Goal: Information Seeking & Learning: Learn about a topic

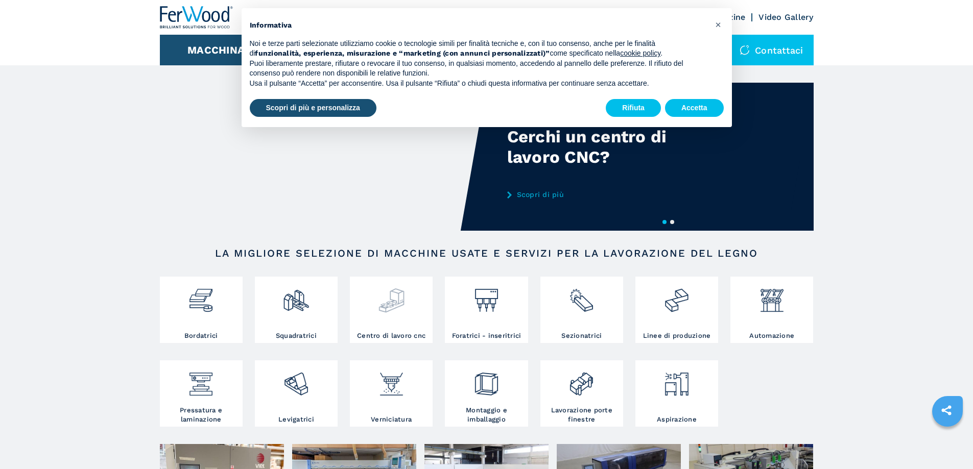
click at [406, 331] on div at bounding box center [391, 305] width 78 height 52
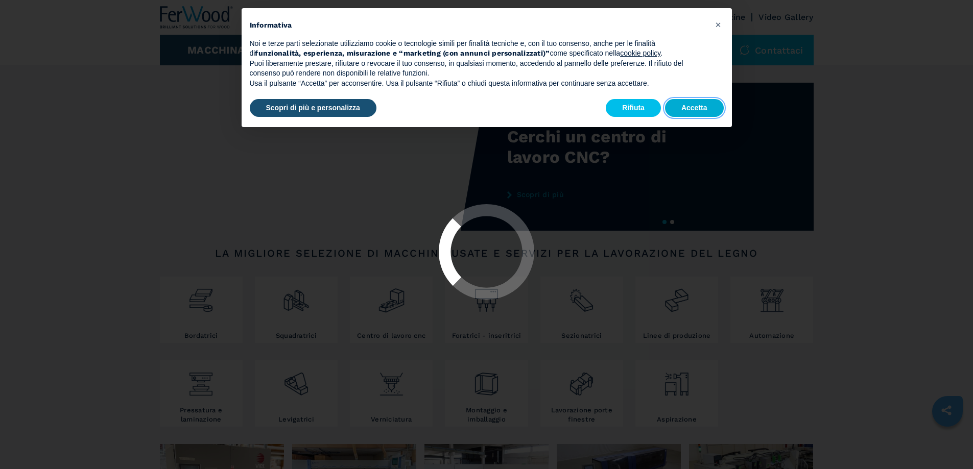
select select "**********"
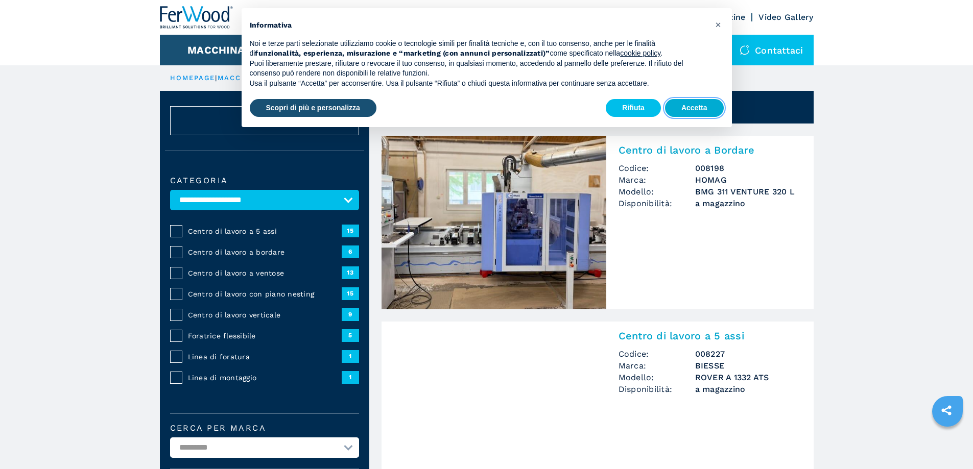
click at [693, 111] on button "Accetta" at bounding box center [694, 108] width 59 height 18
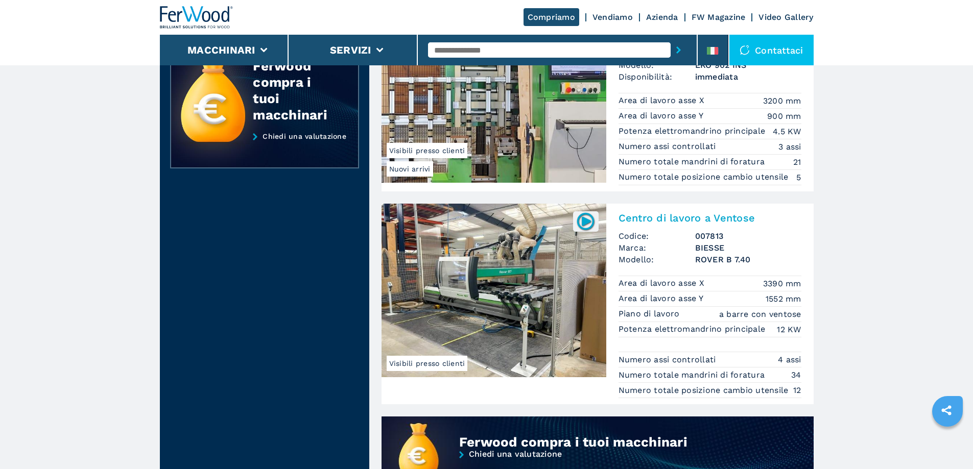
scroll to position [613, 0]
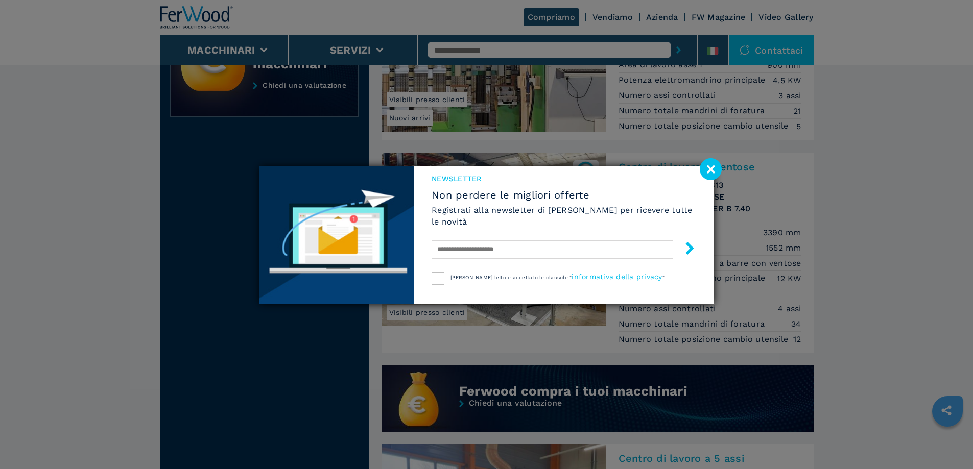
click at [731, 181] on div "NEWSLETTER Non perdere le migliori offerte Registrati alla newsletter di [PERSO…" at bounding box center [486, 234] width 973 height 469
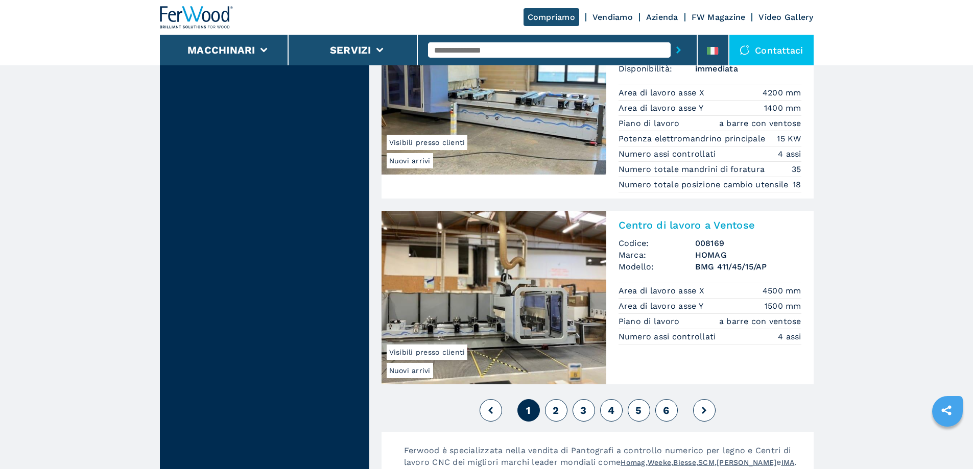
scroll to position [2452, 0]
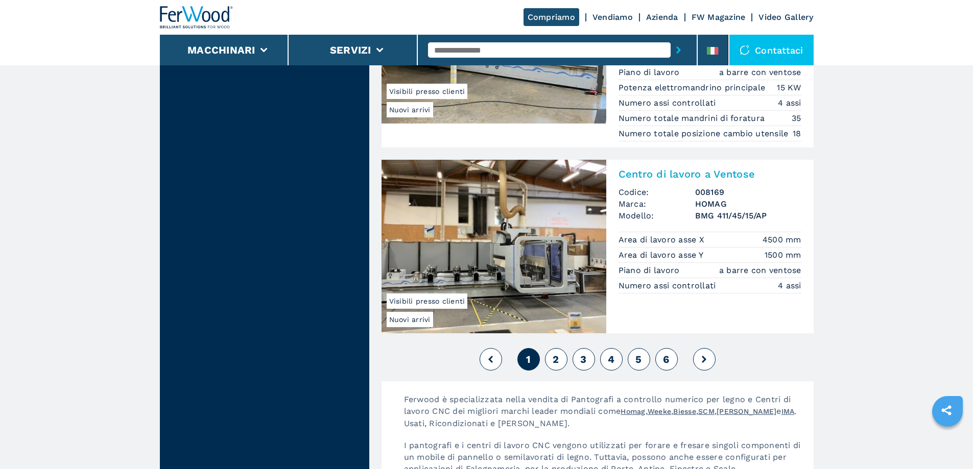
click at [561, 356] on button "2" at bounding box center [556, 359] width 22 height 22
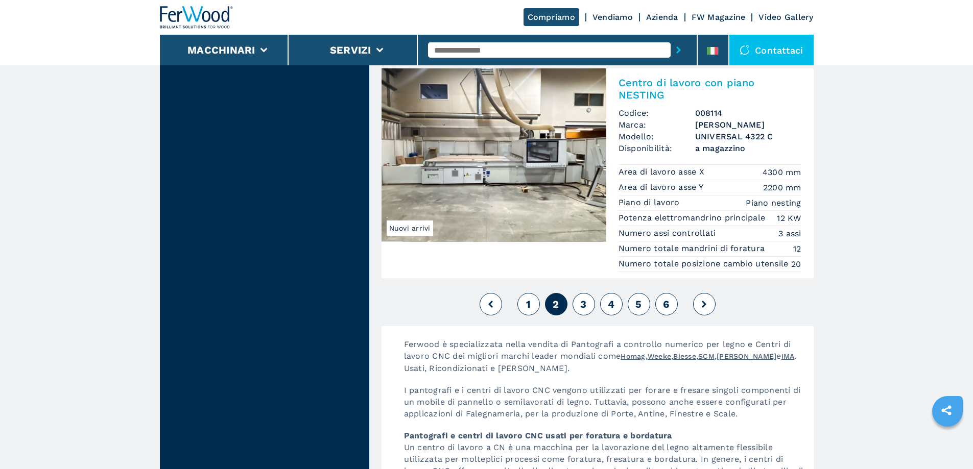
scroll to position [2554, 0]
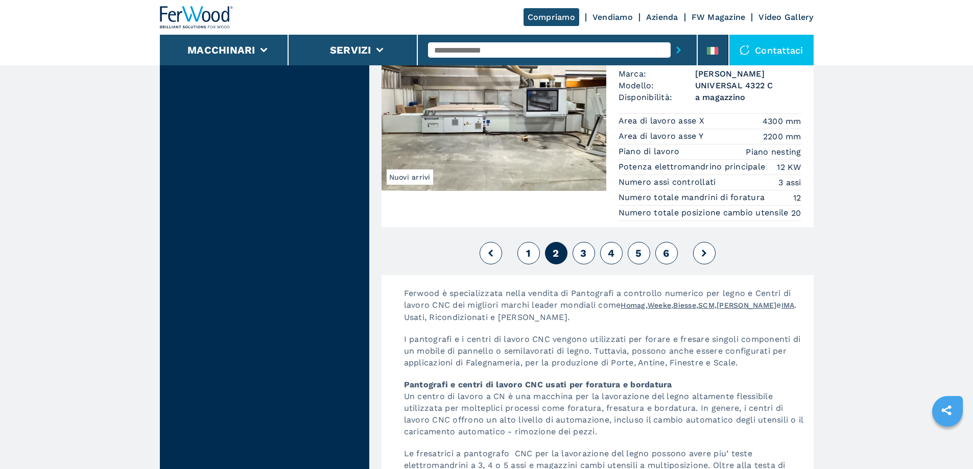
click at [585, 259] on span "3" at bounding box center [583, 253] width 6 height 12
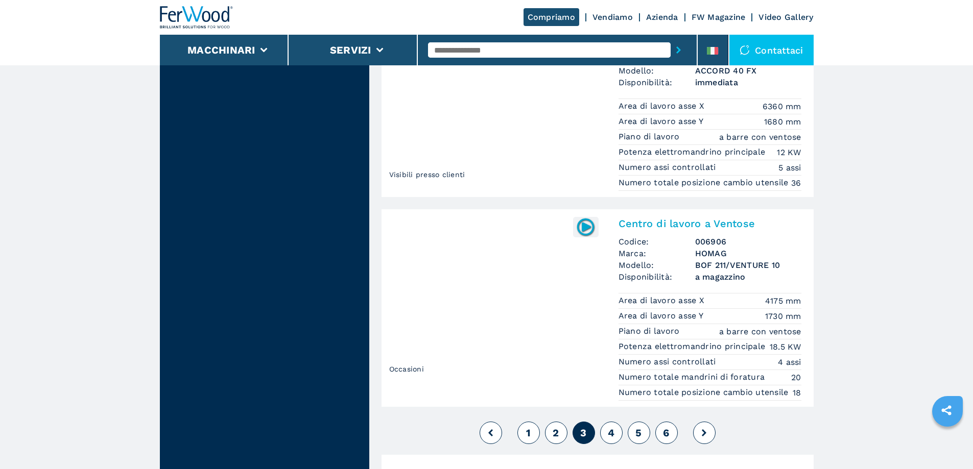
scroll to position [2401, 0]
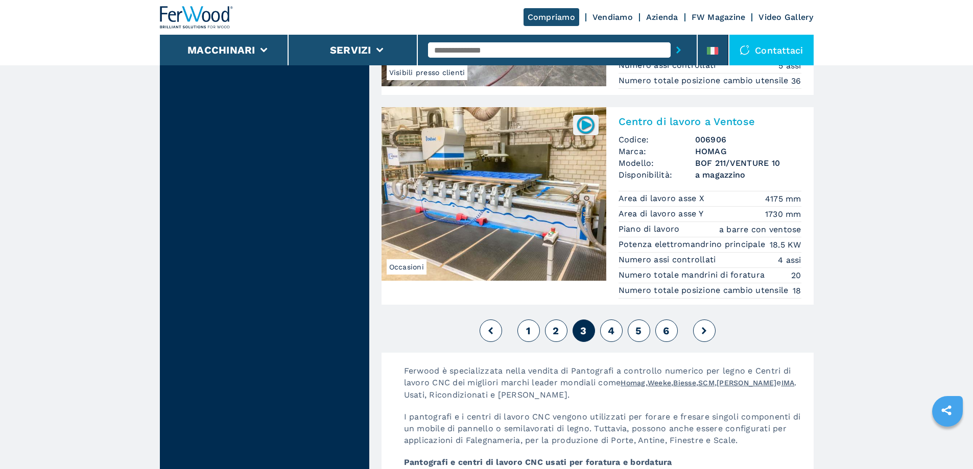
click at [607, 342] on button "4" at bounding box center [611, 331] width 22 height 22
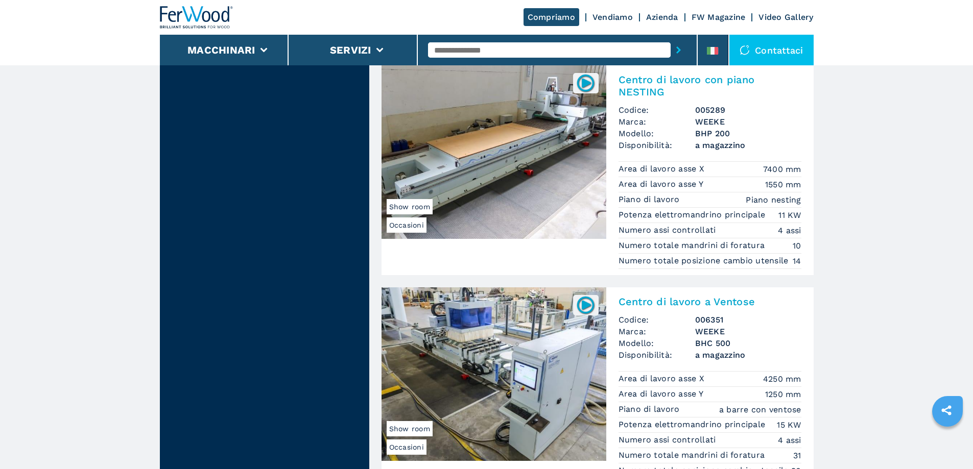
scroll to position [1022, 0]
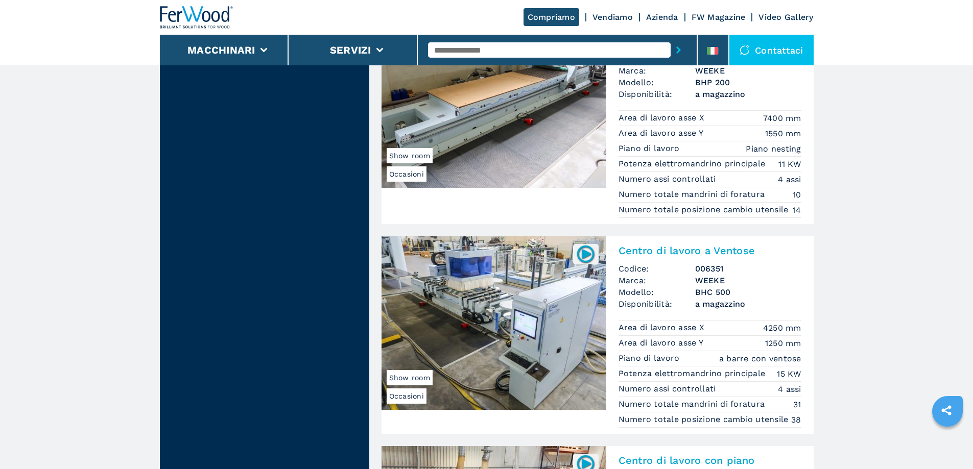
click at [588, 262] on img at bounding box center [586, 254] width 20 height 20
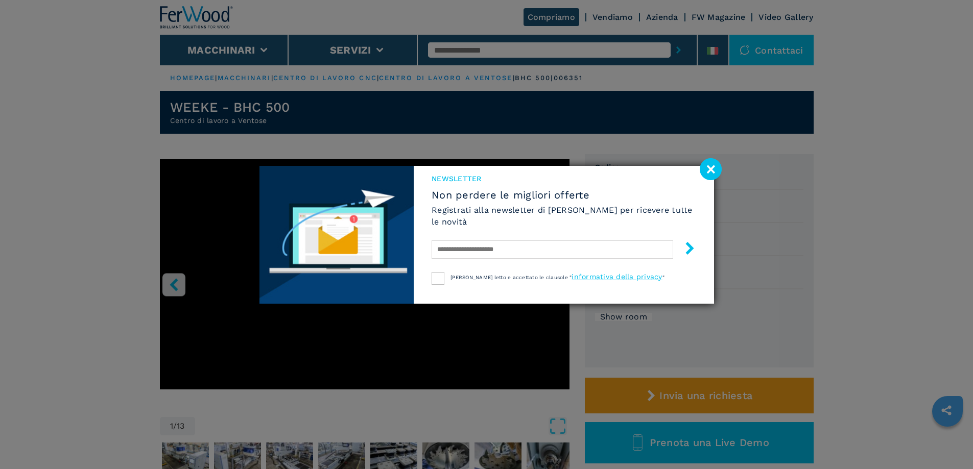
click at [713, 169] on image at bounding box center [711, 169] width 22 height 22
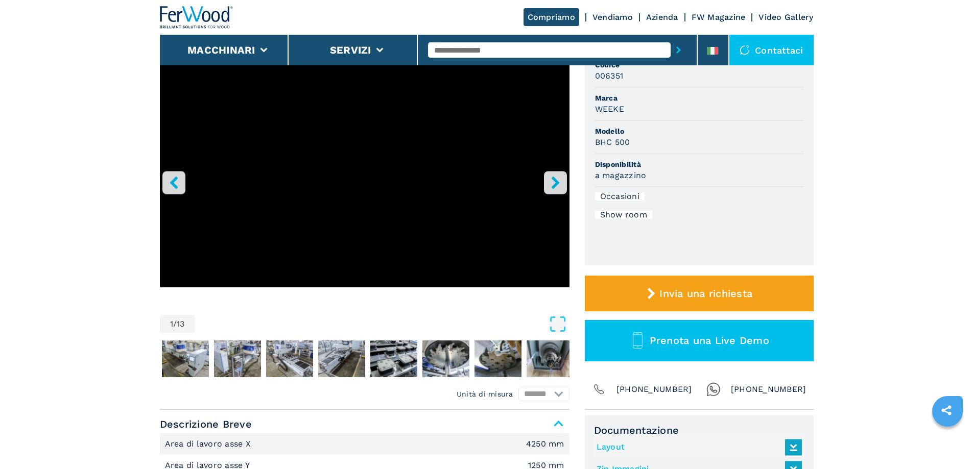
scroll to position [51, 0]
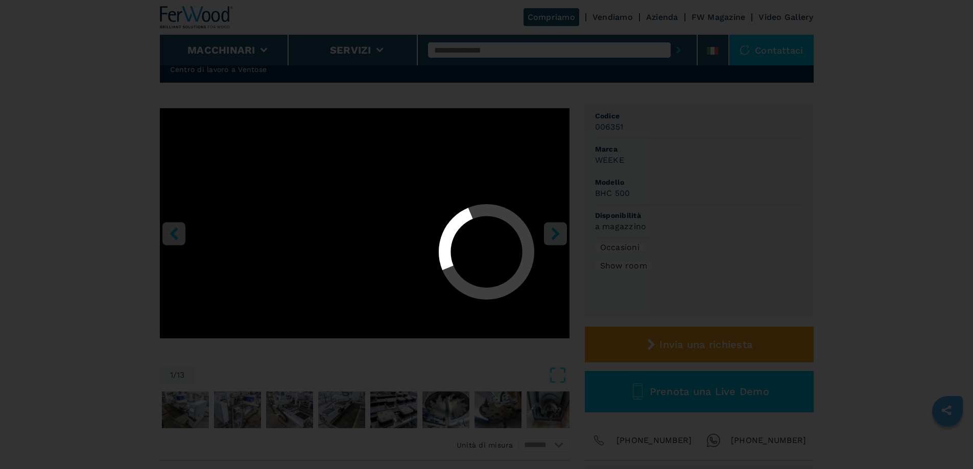
select select "**********"
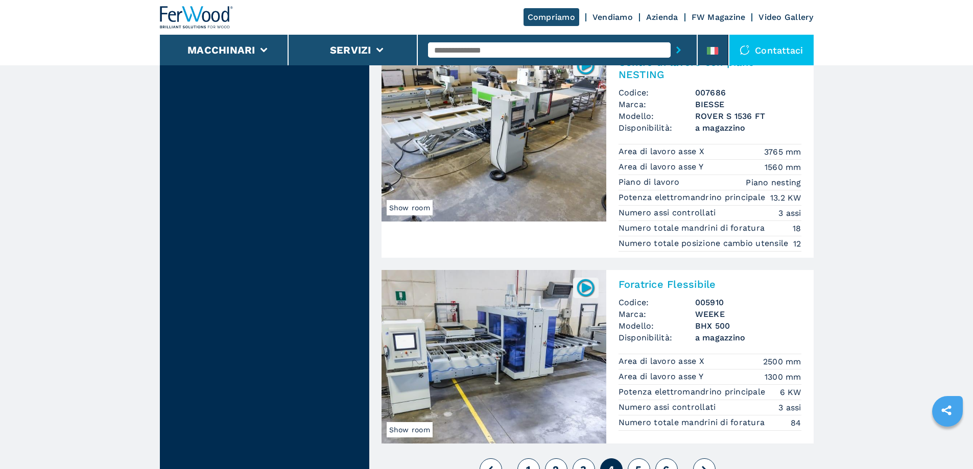
scroll to position [2401, 0]
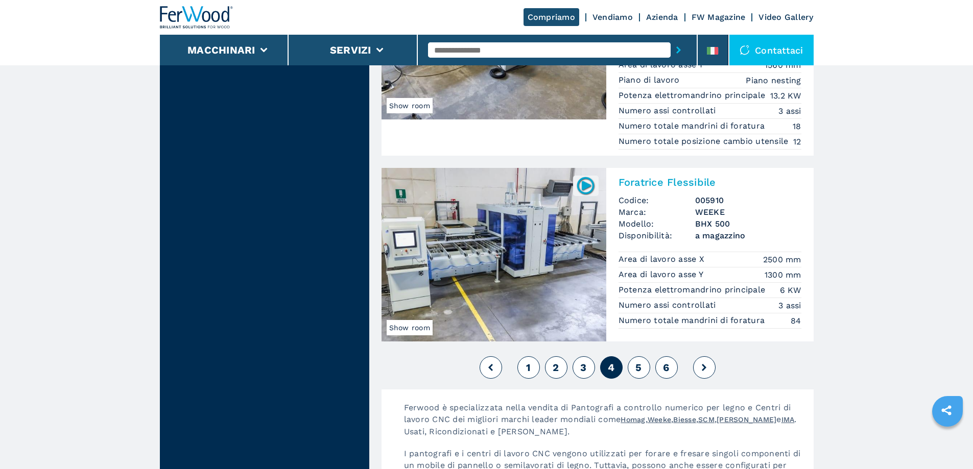
click at [636, 374] on span "5" at bounding box center [638, 368] width 6 height 12
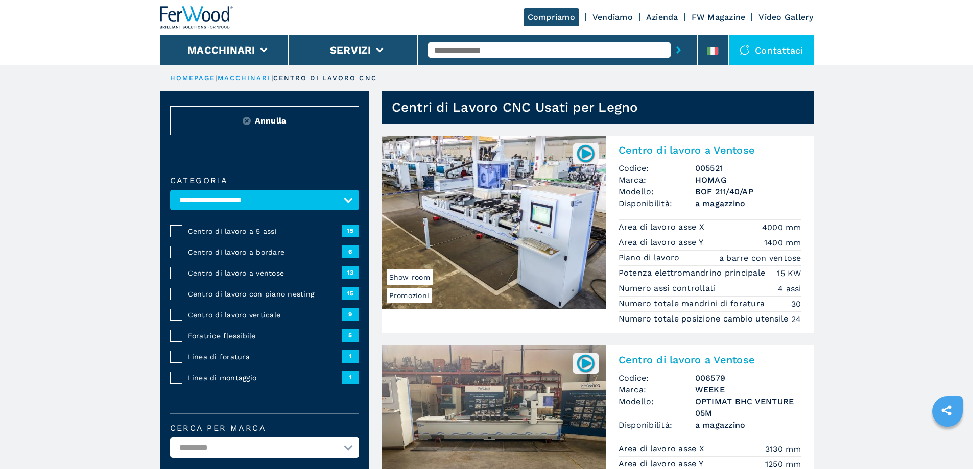
click at [489, 265] on img at bounding box center [494, 223] width 225 height 174
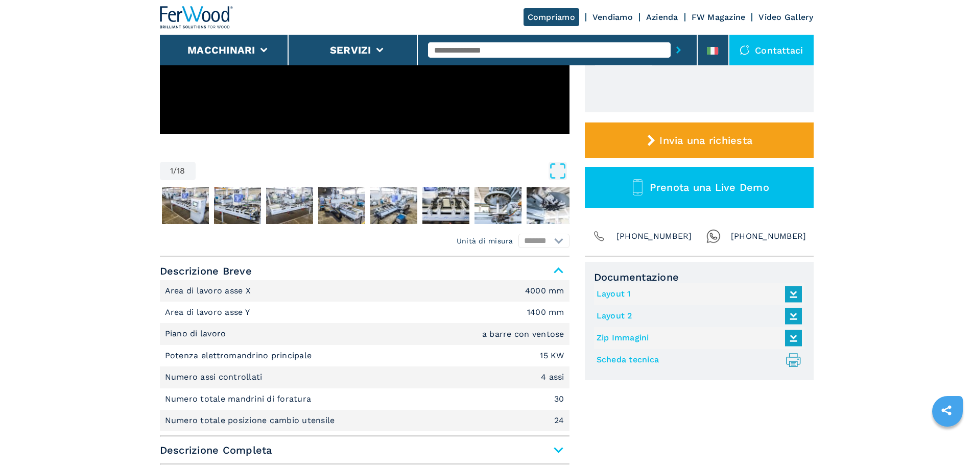
scroll to position [306, 0]
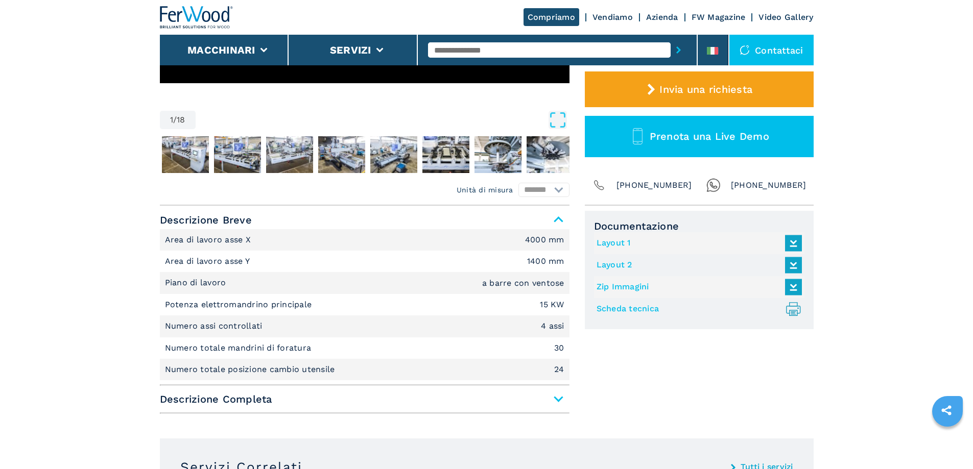
click at [359, 399] on span "Descrizione Completa" at bounding box center [365, 399] width 410 height 18
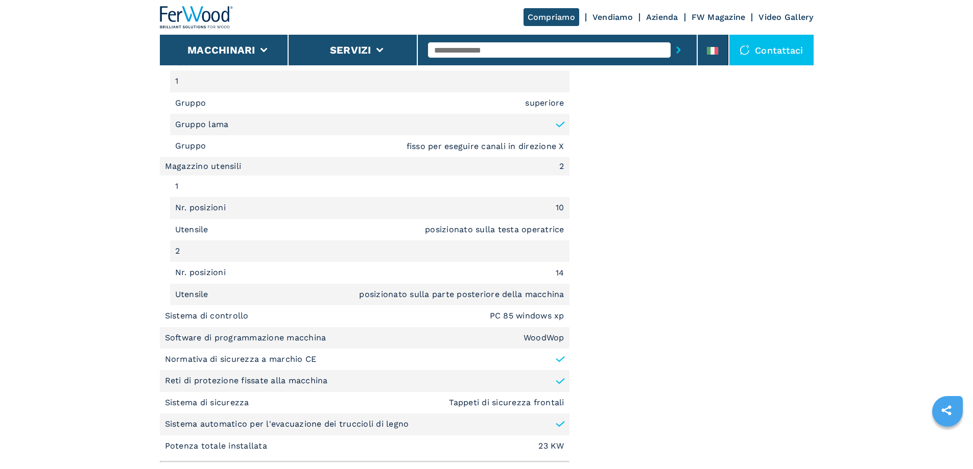
scroll to position [1379, 0]
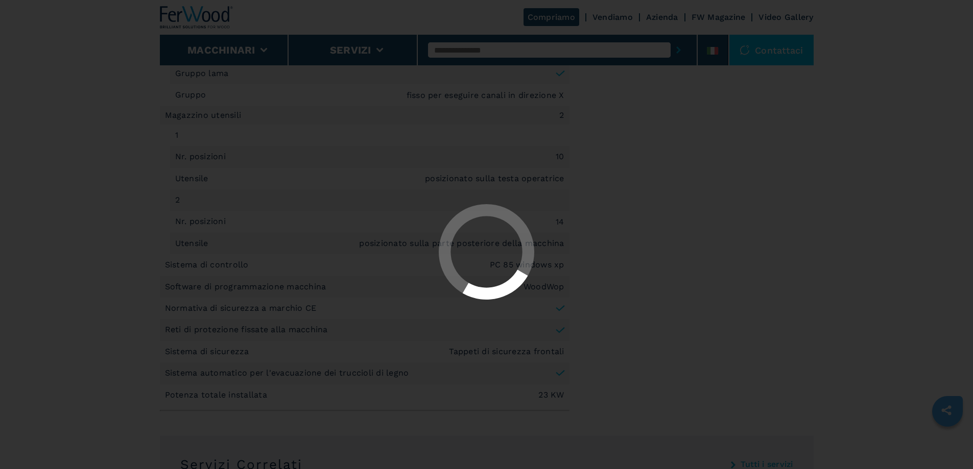
select select "**********"
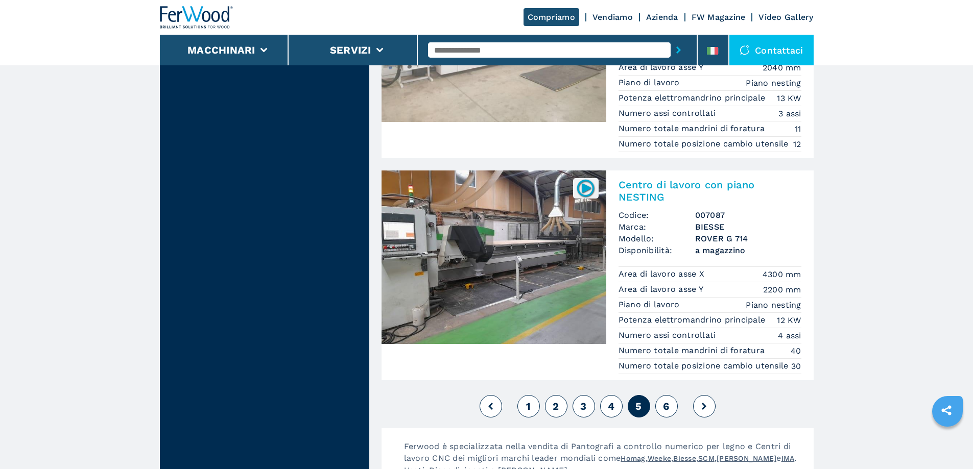
scroll to position [2401, 0]
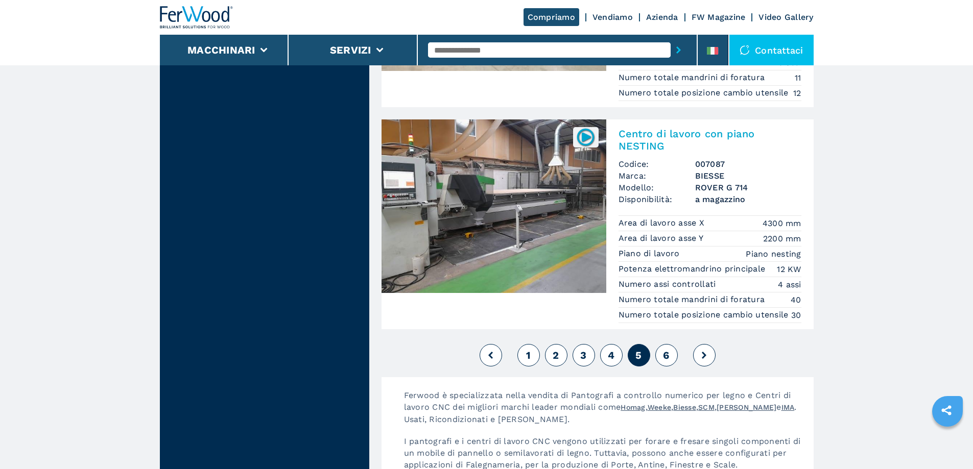
click at [664, 362] on span "6" at bounding box center [666, 355] width 6 height 12
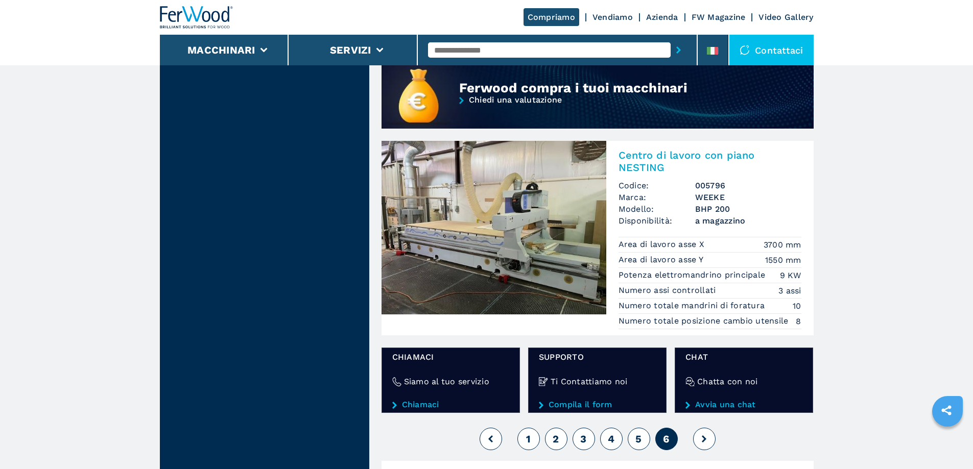
scroll to position [919, 0]
